Goal: Task Accomplishment & Management: Manage account settings

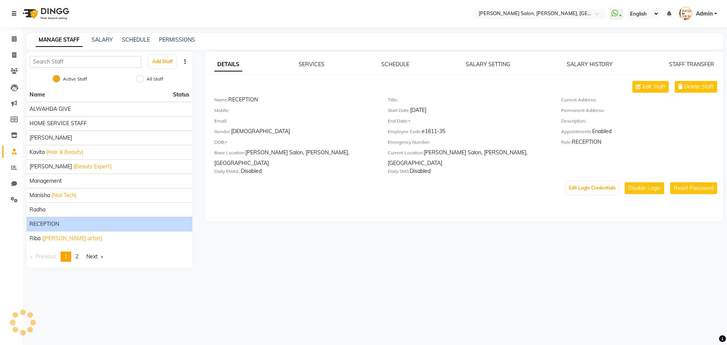
click at [13, 12] on icon at bounding box center [14, 13] width 5 height 5
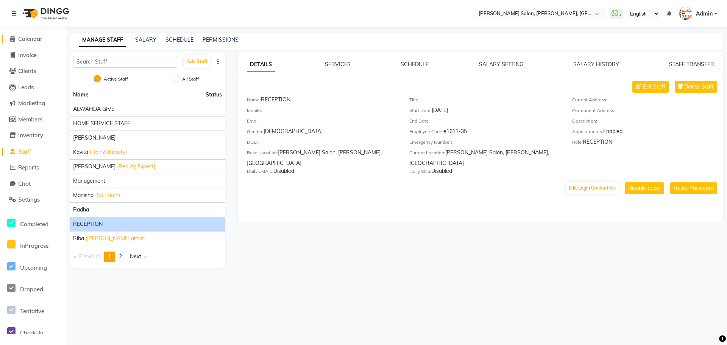
click at [10, 38] on icon at bounding box center [12, 39] width 5 height 6
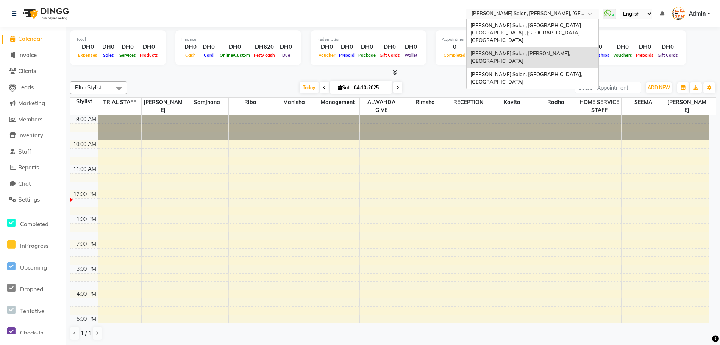
click at [587, 14] on span at bounding box center [591, 16] width 9 height 8
click at [581, 24] on span "[PERSON_NAME] Salon, [GEOGRAPHIC_DATA] [GEOGRAPHIC_DATA] , [GEOGRAPHIC_DATA] [G…" at bounding box center [526, 32] width 112 height 21
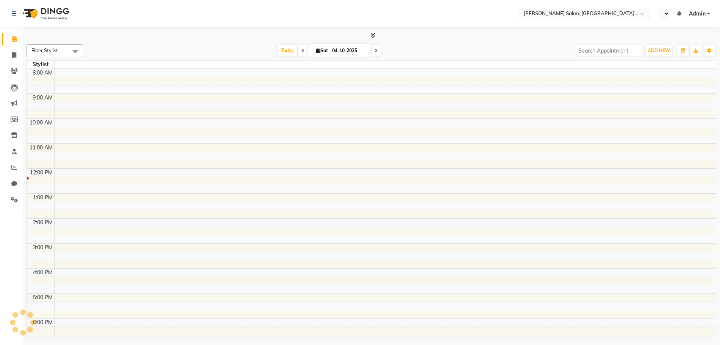
select select "en"
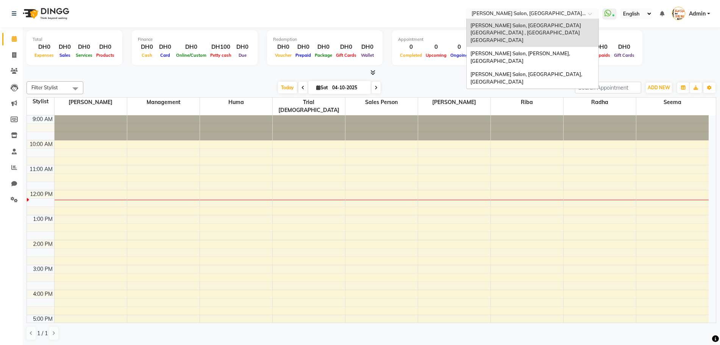
click at [590, 16] on span at bounding box center [591, 16] width 9 height 8
click at [554, 71] on span "[PERSON_NAME] Salon, [GEOGRAPHIC_DATA], [GEOGRAPHIC_DATA]" at bounding box center [526, 78] width 113 height 14
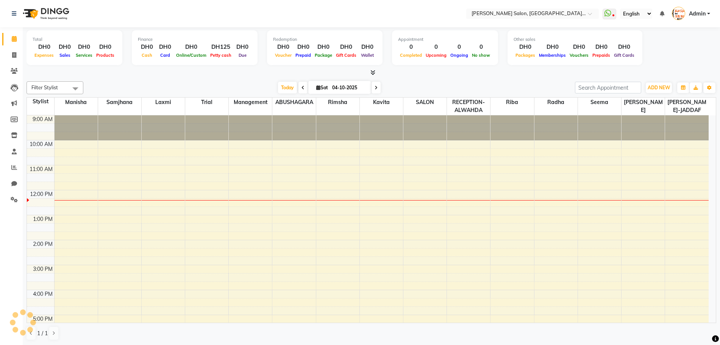
select select "en"
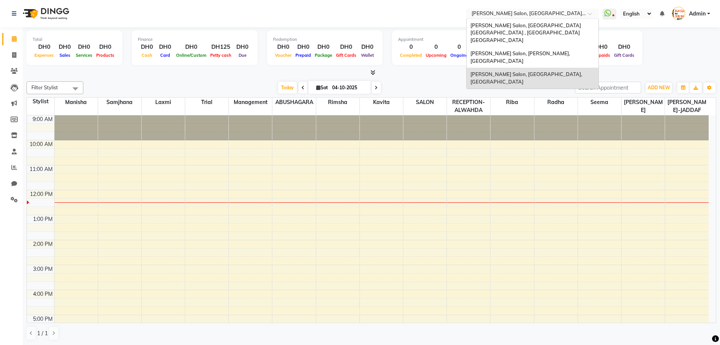
click at [589, 15] on span at bounding box center [591, 16] width 9 height 8
click at [566, 50] on span "[PERSON_NAME] Salon, [PERSON_NAME], [GEOGRAPHIC_DATA]" at bounding box center [520, 57] width 101 height 14
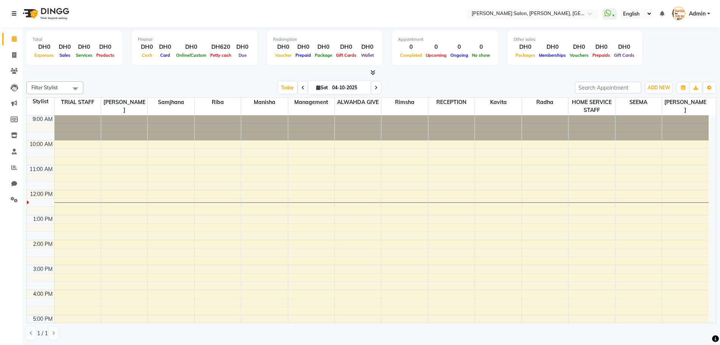
click at [14, 13] on icon at bounding box center [14, 13] width 5 height 5
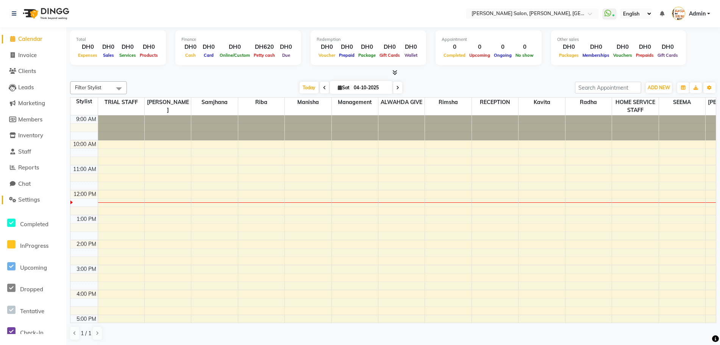
click at [40, 201] on span "Settings" at bounding box center [29, 199] width 22 height 7
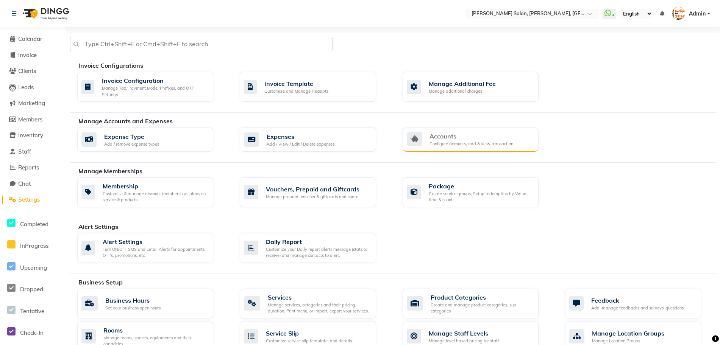
click at [474, 140] on div "Accounts" at bounding box center [471, 136] width 84 height 9
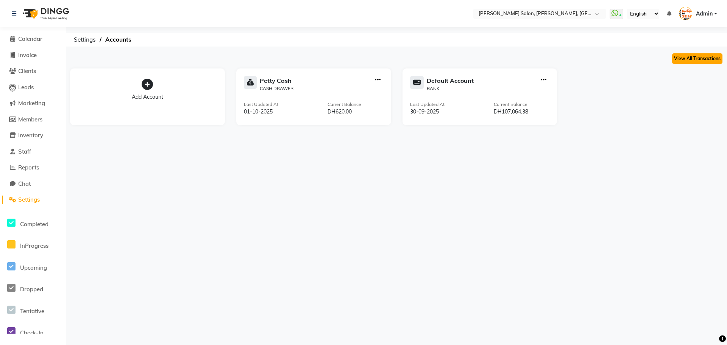
click at [686, 57] on button "View All Transactions" at bounding box center [697, 58] width 50 height 11
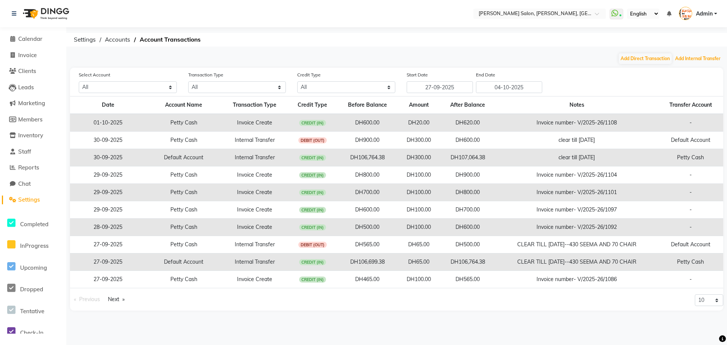
click at [686, 57] on button "Add Internal Transfer" at bounding box center [697, 58] width 49 height 11
select select "internal transfer"
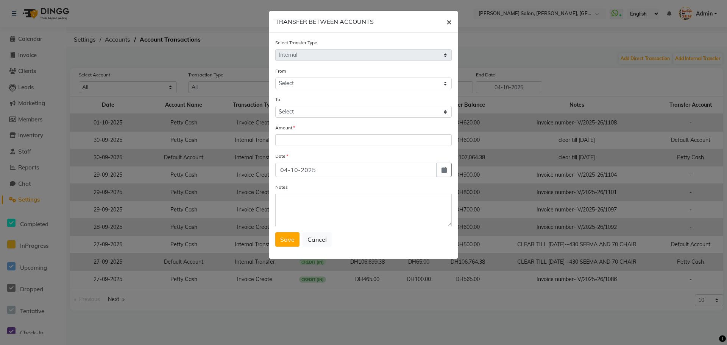
click at [453, 23] on button "×" at bounding box center [448, 21] width 17 height 21
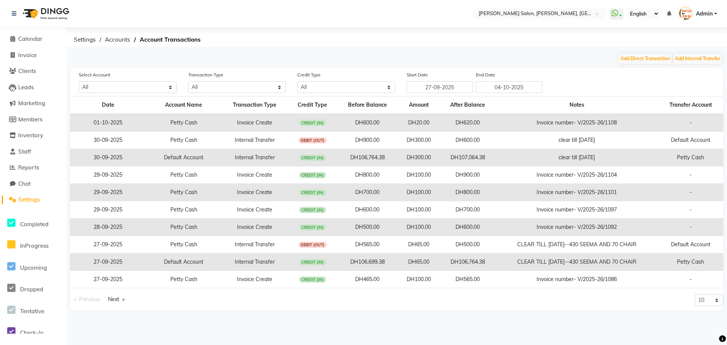
click at [30, 201] on span "Settings" at bounding box center [29, 199] width 22 height 7
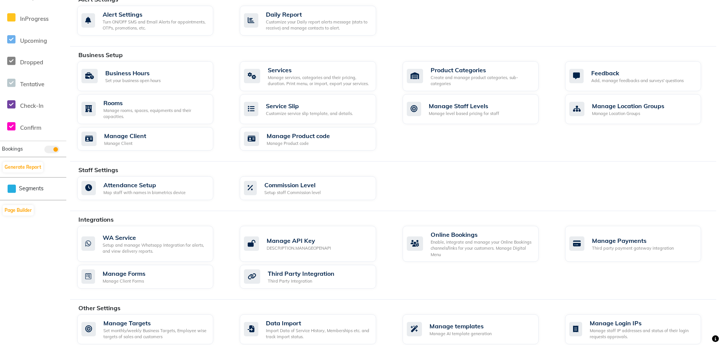
scroll to position [263, 0]
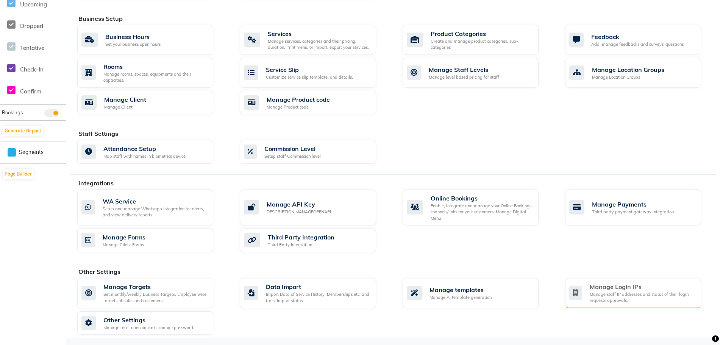
click at [611, 294] on div "Manage staff IP addresses and status of their login requests approvals." at bounding box center [641, 297] width 105 height 12
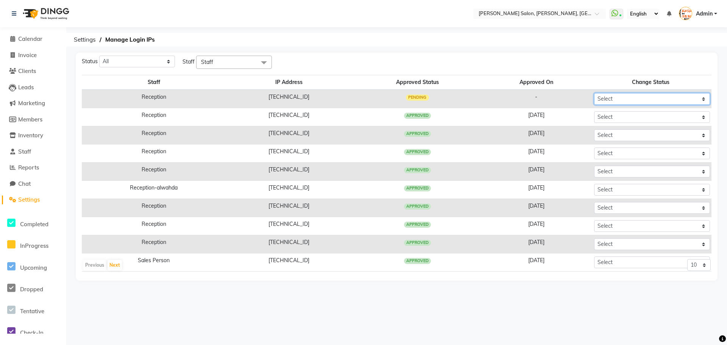
click at [611, 103] on select "Select Approved Rejected" at bounding box center [652, 99] width 116 height 12
select select "Approved"
click at [594, 93] on select "Select Approved Rejected" at bounding box center [652, 99] width 116 height 12
